Goal: Task Accomplishment & Management: Manage account settings

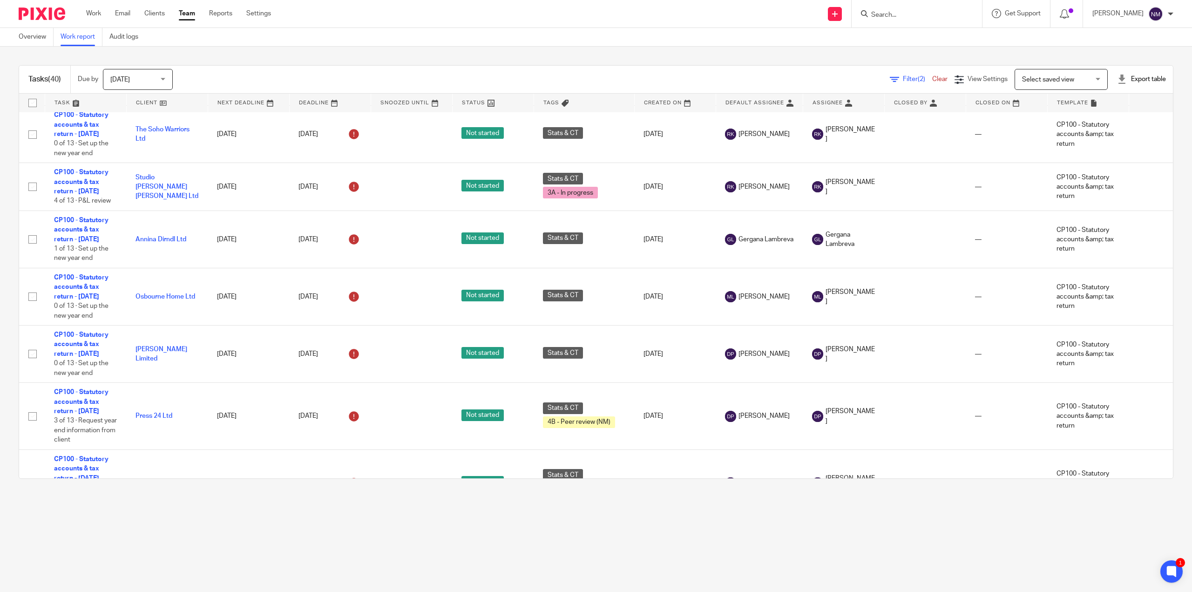
scroll to position [1210, 0]
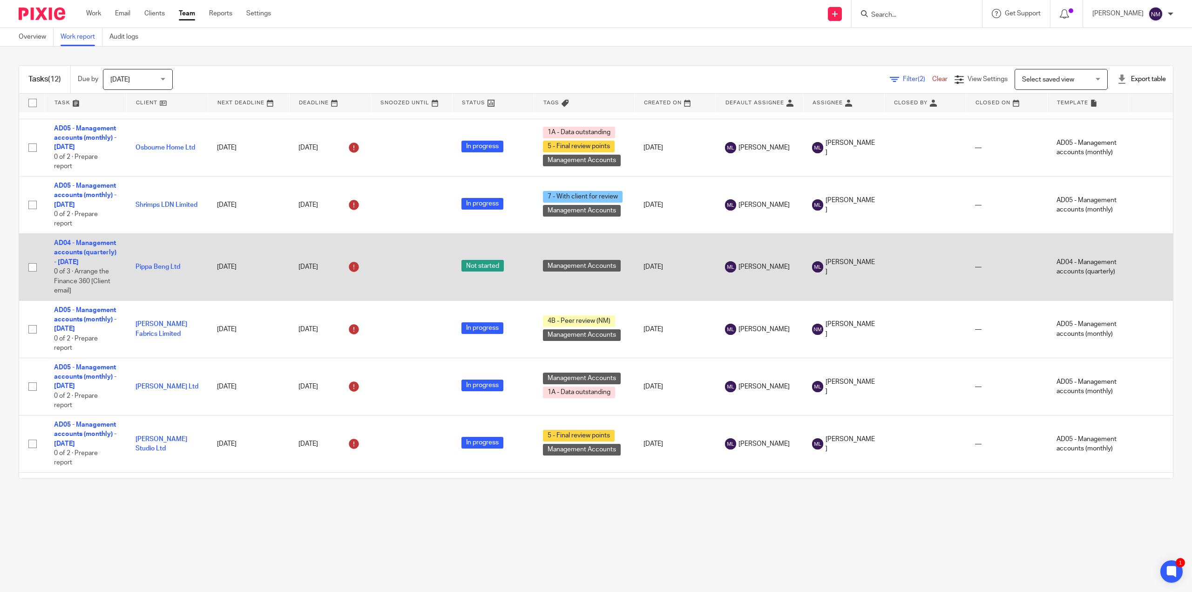
scroll to position [140, 0]
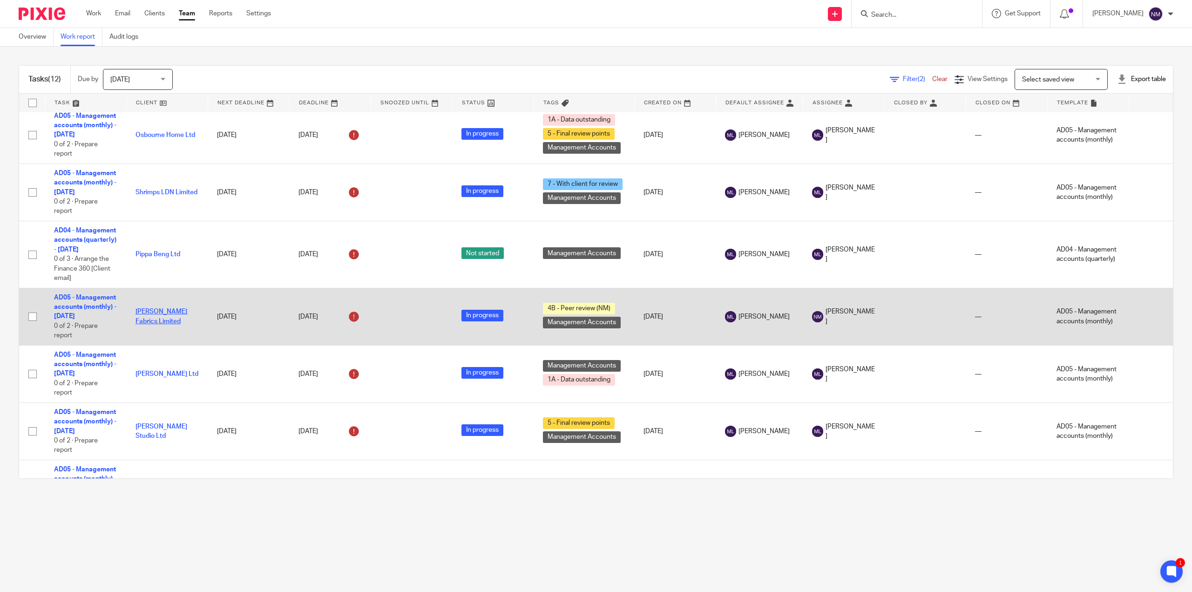
click at [167, 320] on link "[PERSON_NAME] Fabrics Limited" at bounding box center [161, 316] width 52 height 16
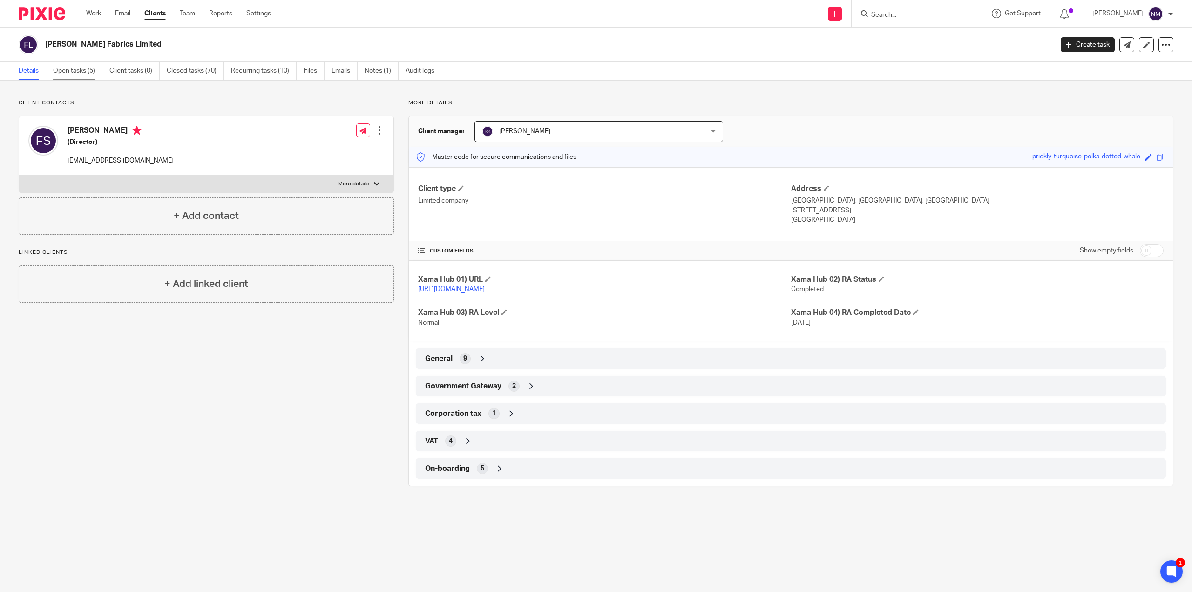
click at [70, 67] on link "Open tasks (5)" at bounding box center [77, 71] width 49 height 18
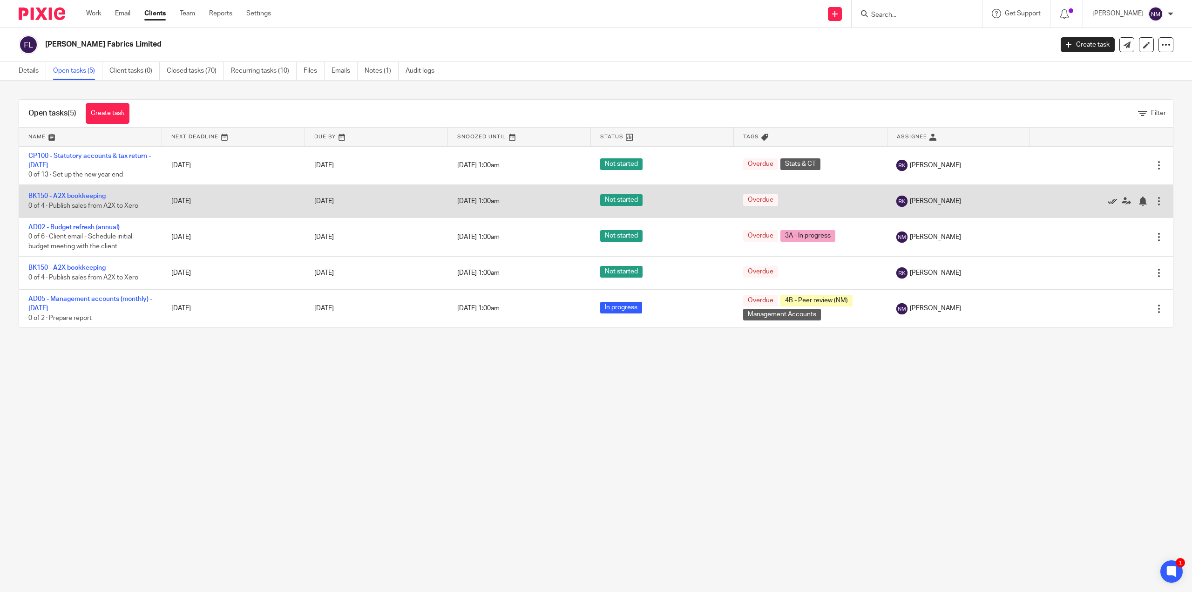
click at [1107, 198] on icon at bounding box center [1111, 200] width 9 height 9
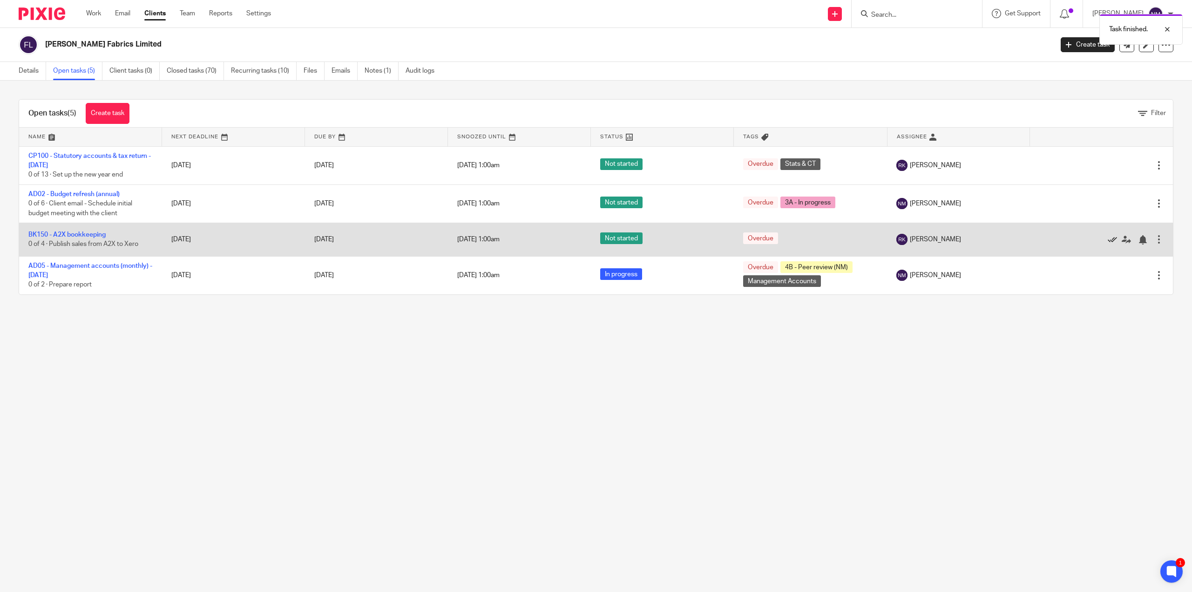
click at [1107, 239] on icon at bounding box center [1111, 239] width 9 height 9
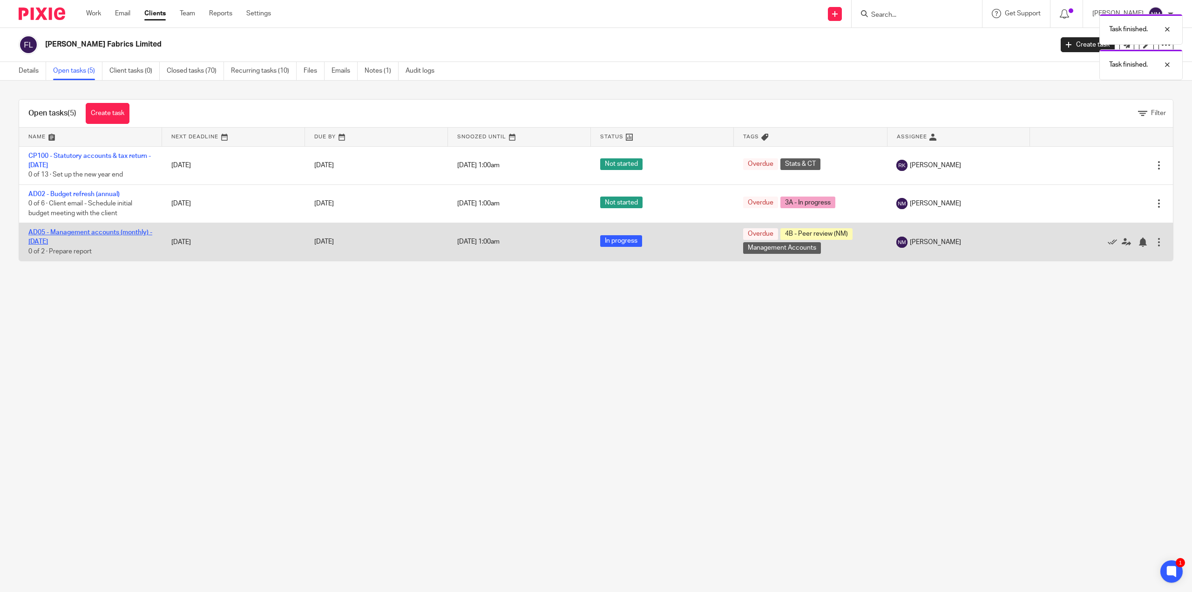
click at [111, 233] on link "AD05 - Management accounts (monthly) - [DATE]" at bounding box center [90, 237] width 124 height 16
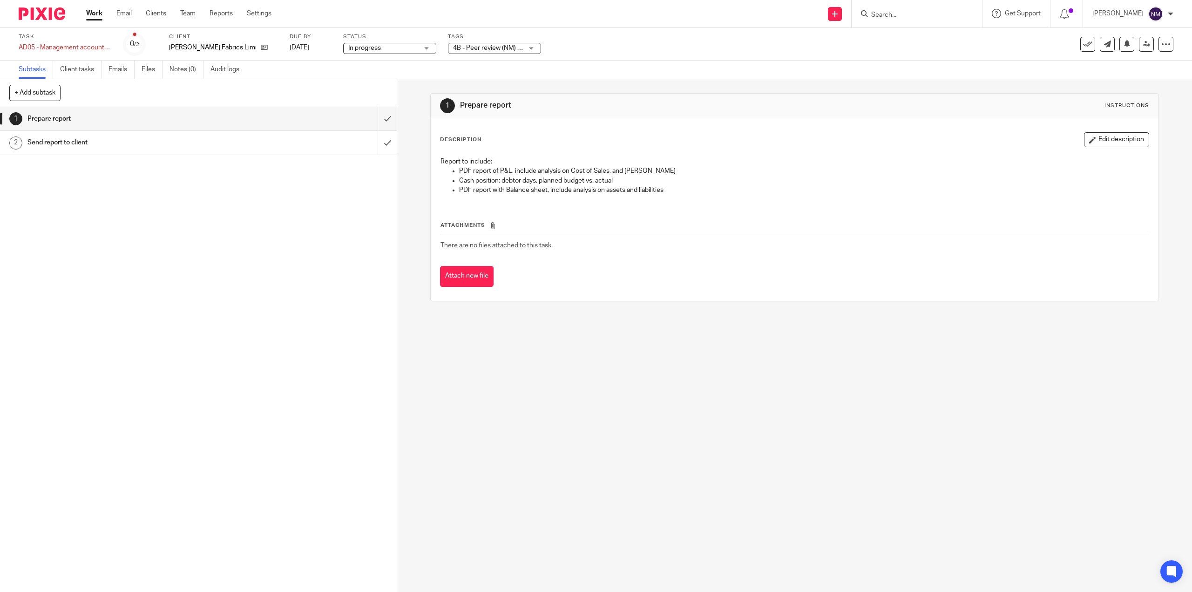
click at [478, 50] on span "4B - Peer review (NM) + 1" at bounding box center [489, 48] width 73 height 7
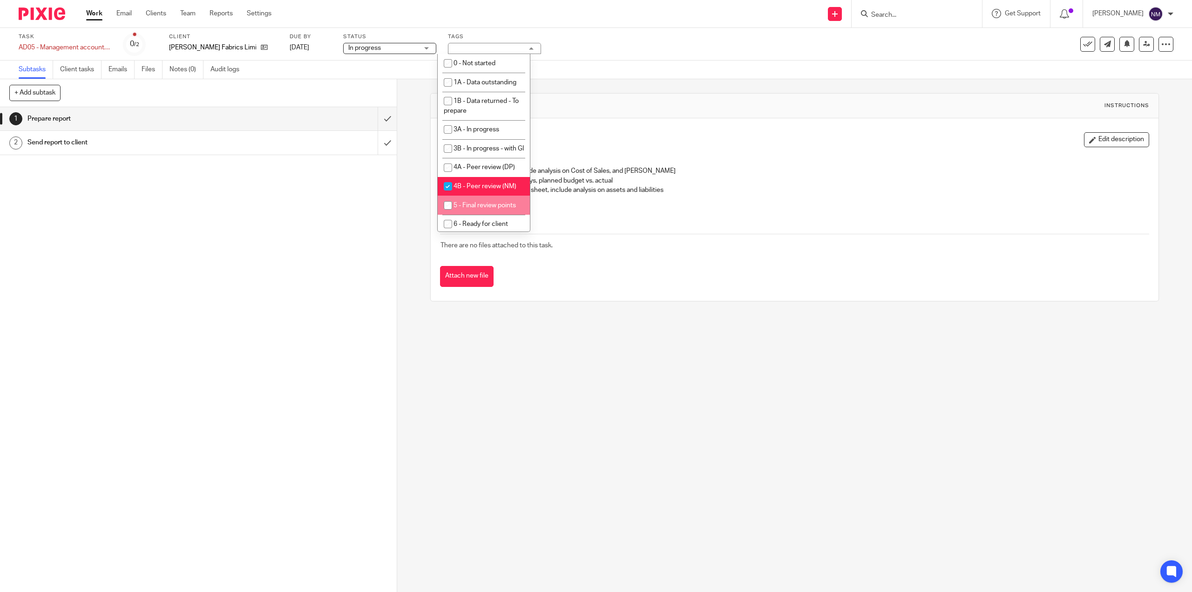
click at [454, 214] on input "checkbox" at bounding box center [448, 205] width 18 height 18
checkbox input "true"
click at [460, 189] on span "4B - Peer review (NM)" at bounding box center [484, 186] width 63 height 7
checkbox input "false"
click at [1145, 46] on link at bounding box center [1146, 44] width 15 height 15
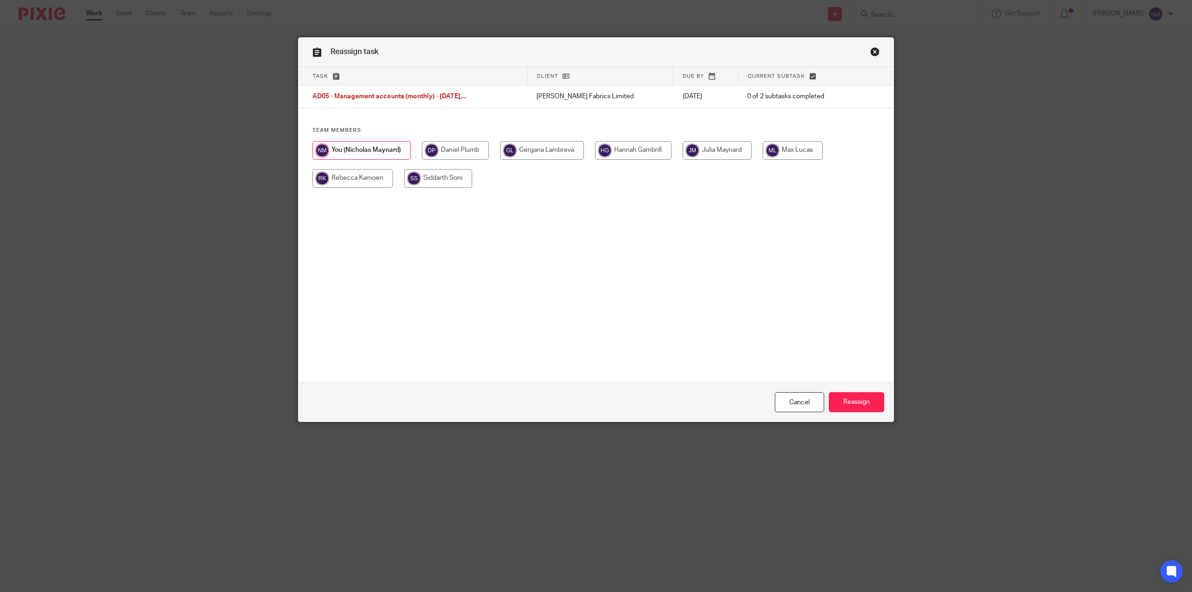
drag, startPoint x: 788, startPoint y: 149, endPoint x: 795, endPoint y: 156, distance: 9.9
click at [788, 148] on input "radio" at bounding box center [792, 150] width 60 height 19
radio input "true"
click at [853, 401] on input "Reassign" at bounding box center [856, 402] width 55 height 20
